Goal: Find specific page/section: Find specific page/section

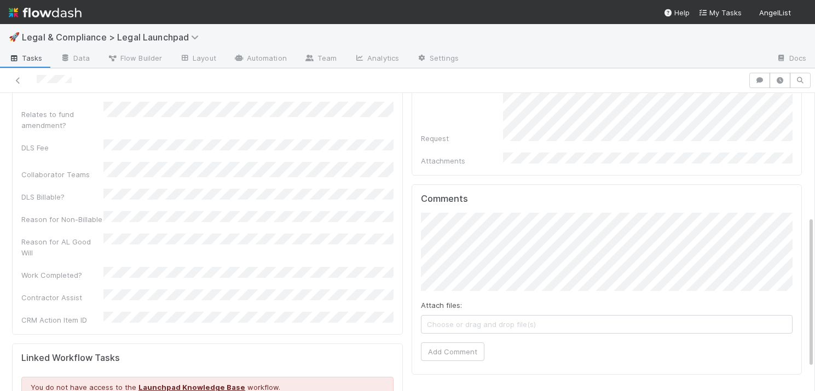
scroll to position [251, 0]
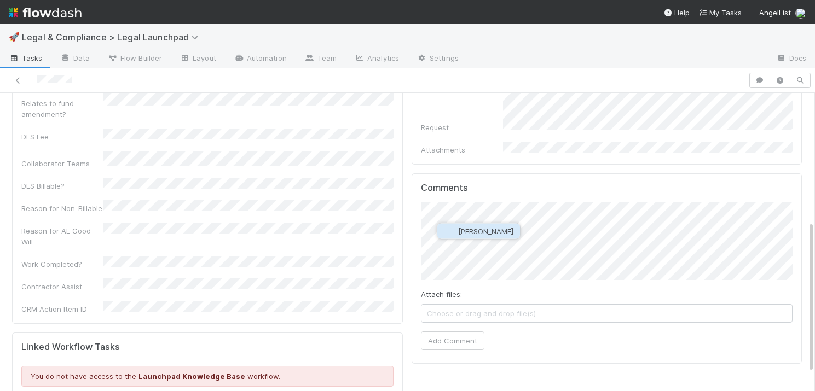
click at [478, 231] on span "[PERSON_NAME]" at bounding box center [485, 231] width 55 height 9
click at [449, 332] on button "Add Comment" at bounding box center [452, 341] width 63 height 19
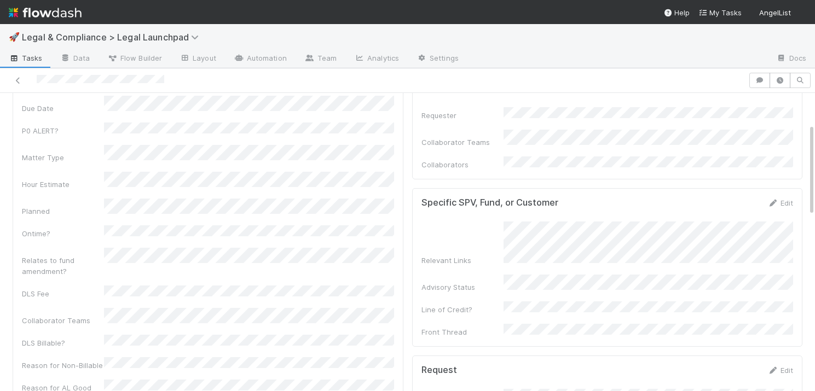
scroll to position [88, 0]
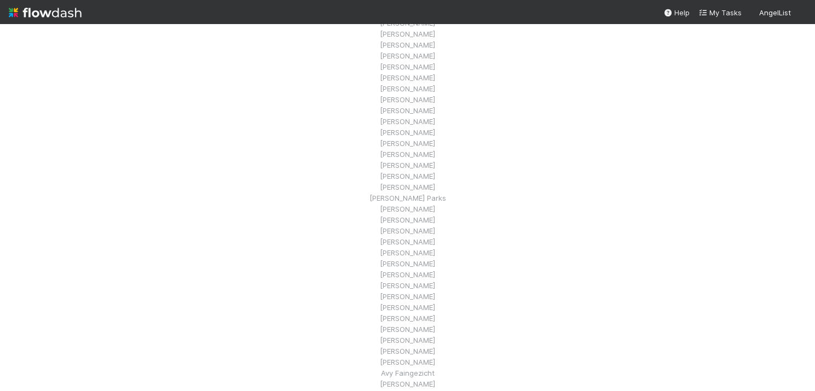
scroll to position [160, 0]
